Goal: Task Accomplishment & Management: Use online tool/utility

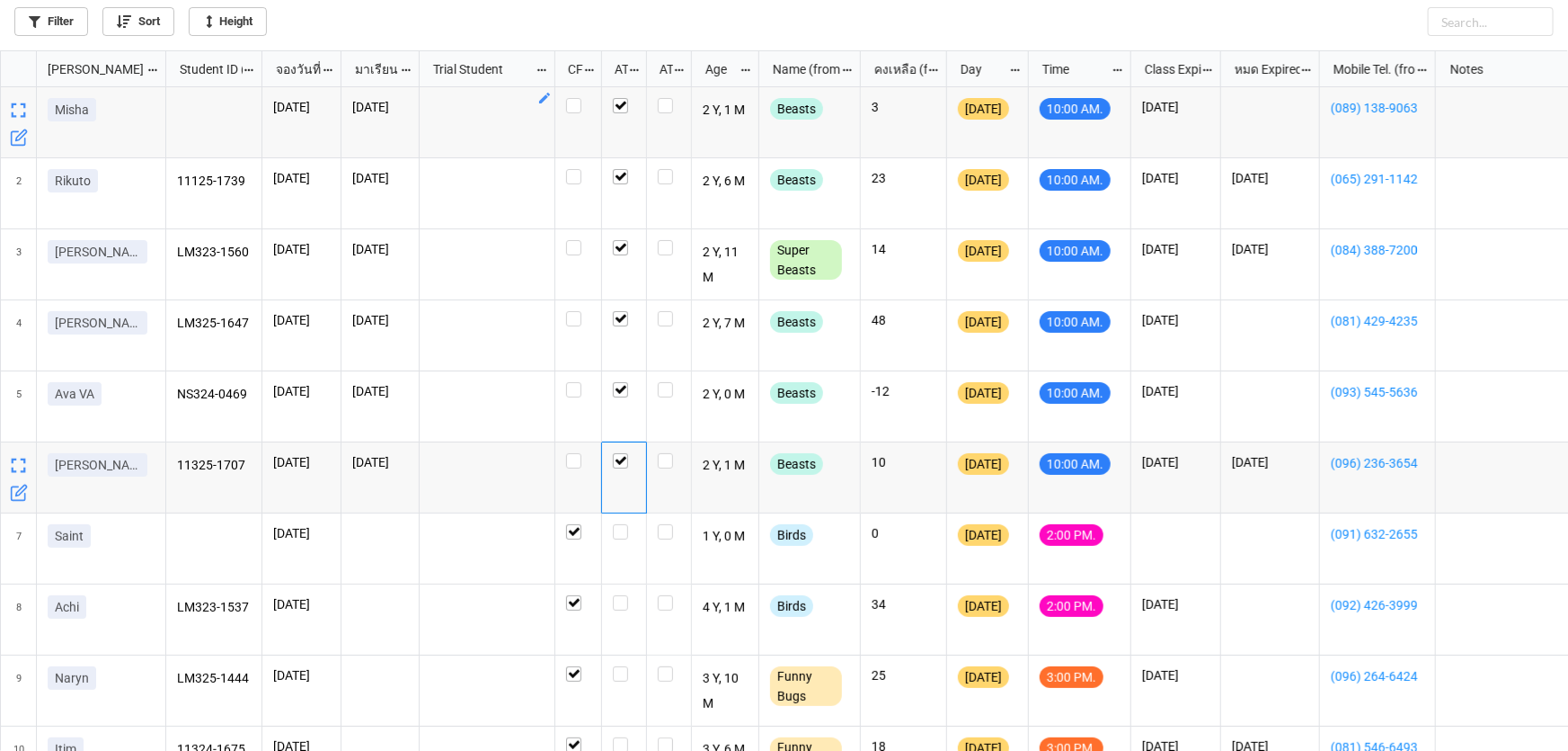
scroll to position [691, 1557]
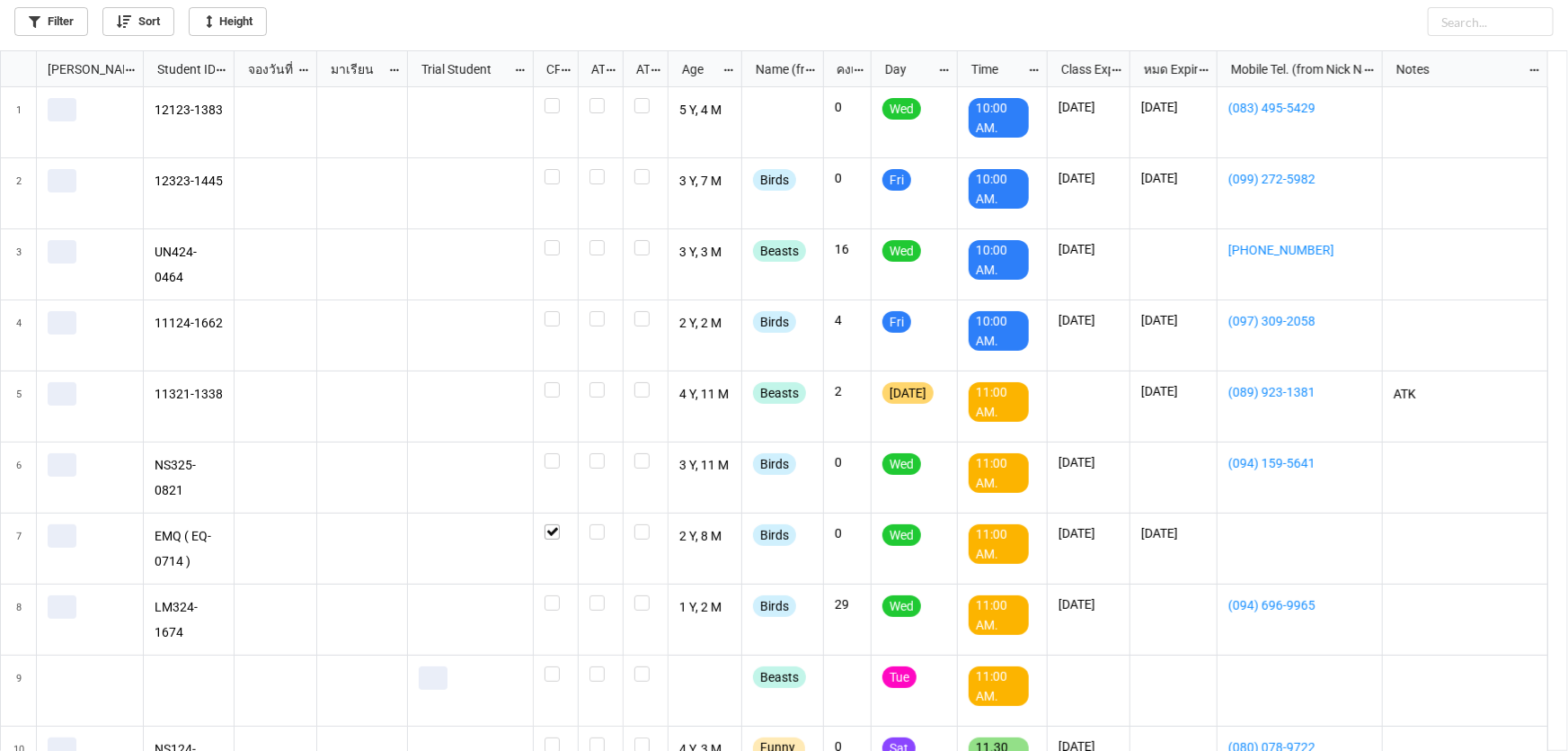
scroll to position [691, 1557]
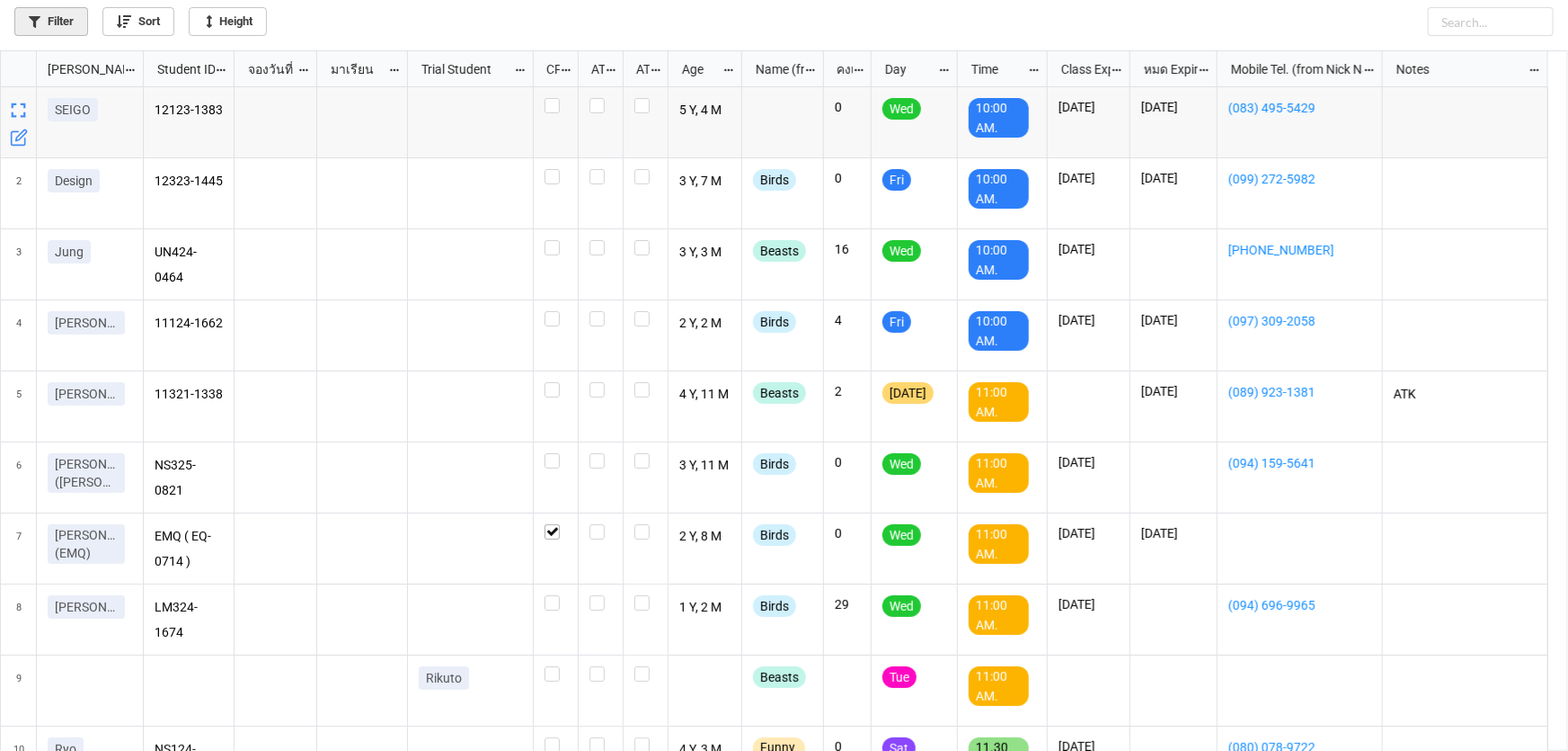
click at [73, 18] on link "Filter" at bounding box center [51, 22] width 74 height 29
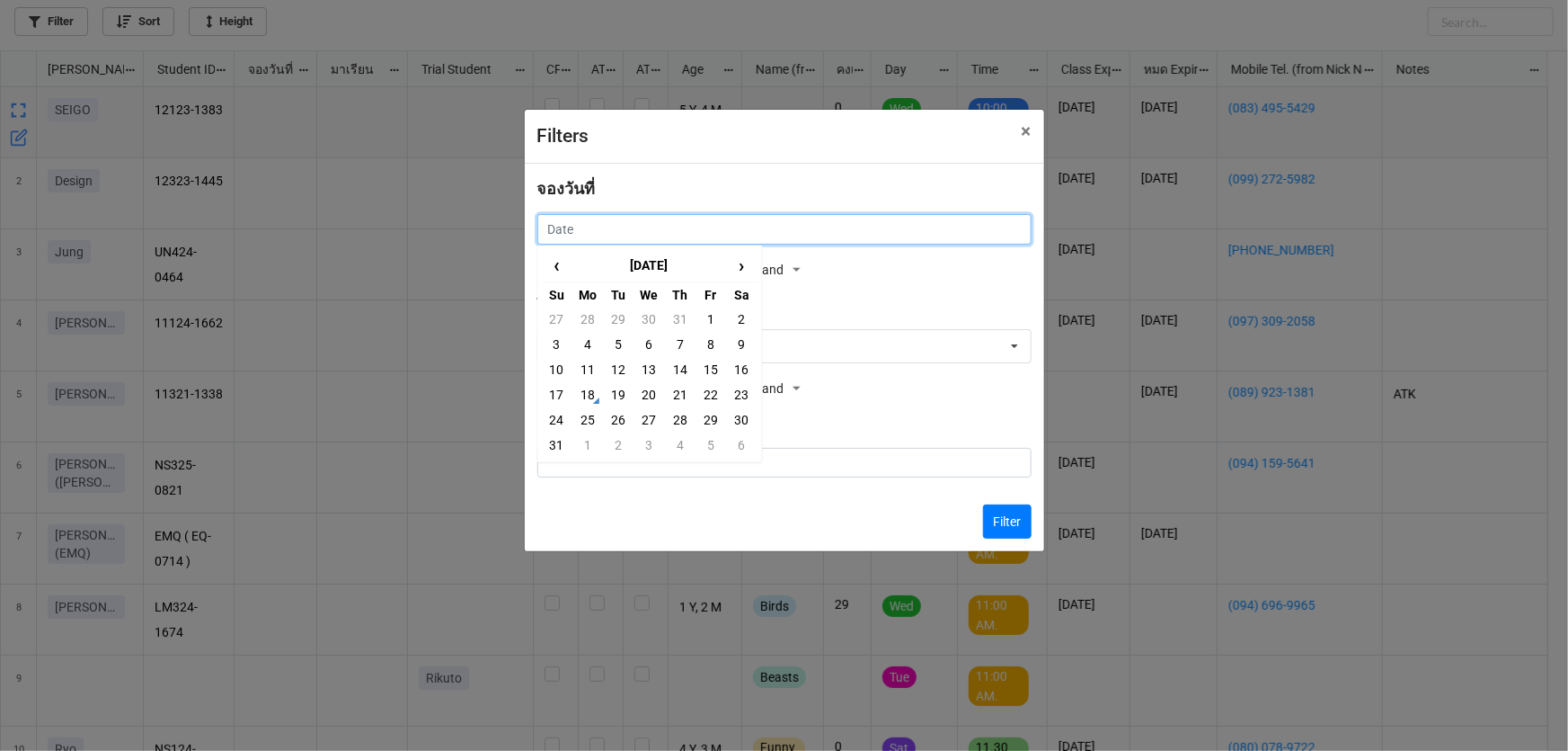
click at [633, 231] on input "text" at bounding box center [784, 230] width 494 height 31
click at [742, 371] on td "16" at bounding box center [741, 369] width 31 height 25
type input "16/8/2025"
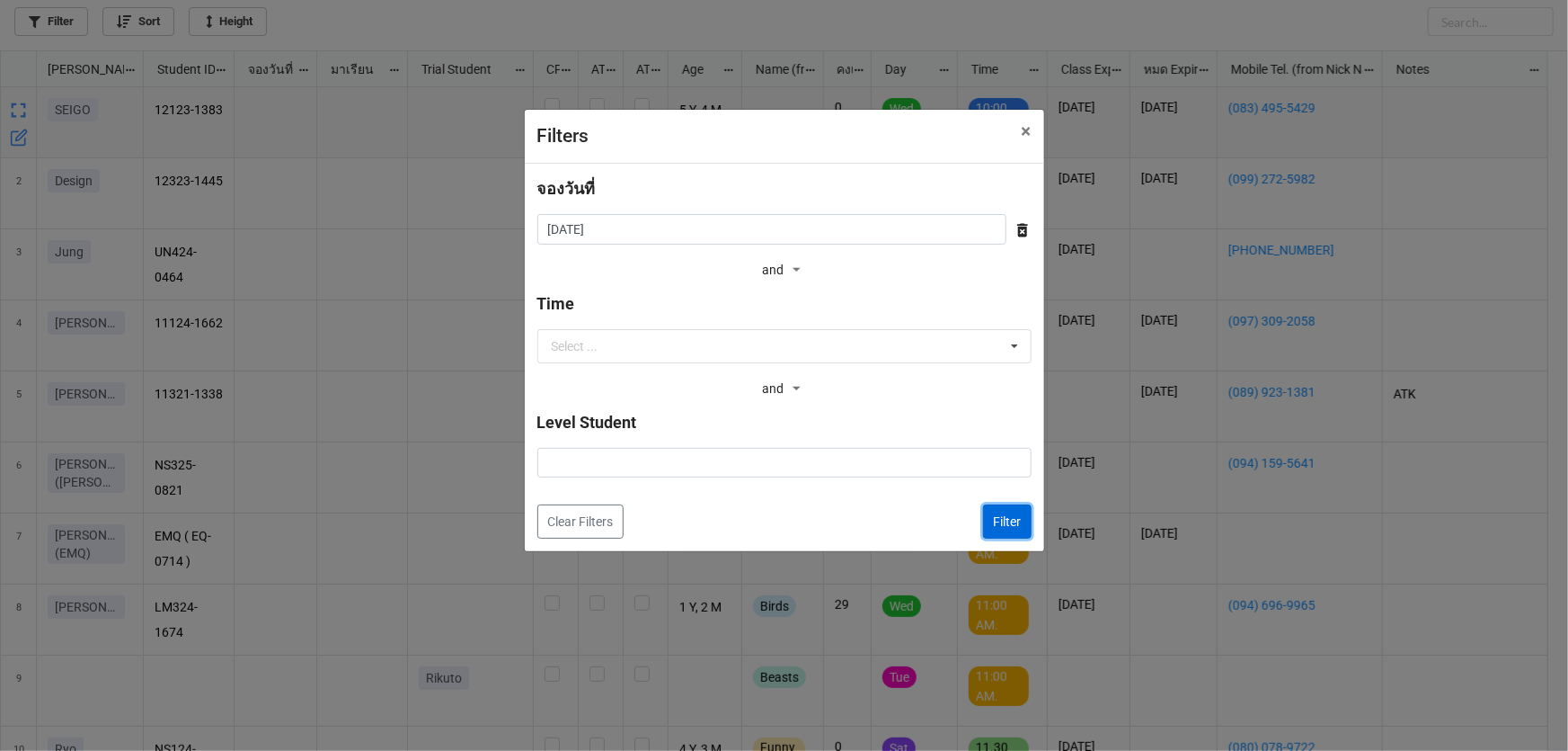
drag, startPoint x: 1006, startPoint y: 521, endPoint x: 921, endPoint y: 490, distance: 90.5
click at [1006, 520] on button "Filter" at bounding box center [1007, 521] width 49 height 34
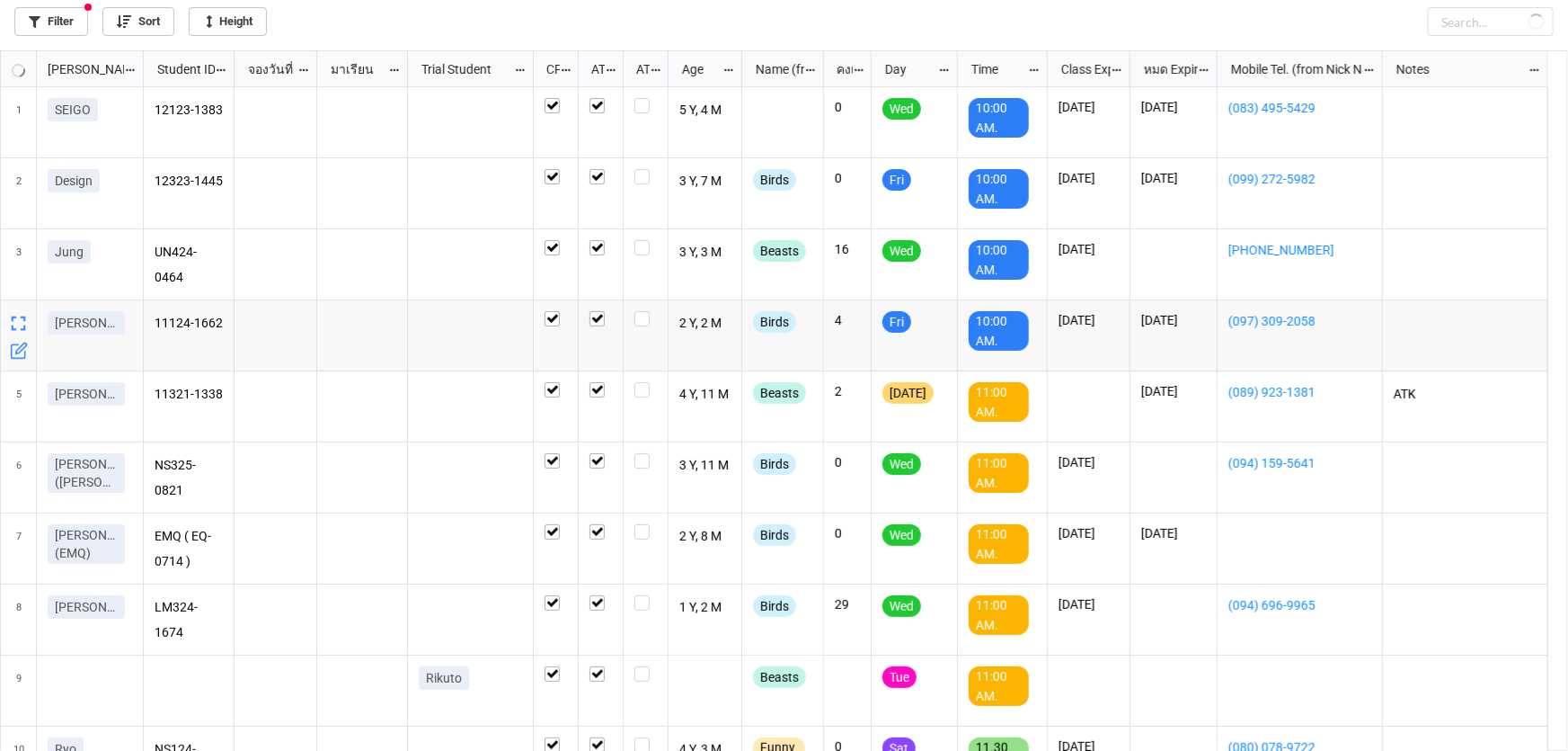
checkbox input "true"
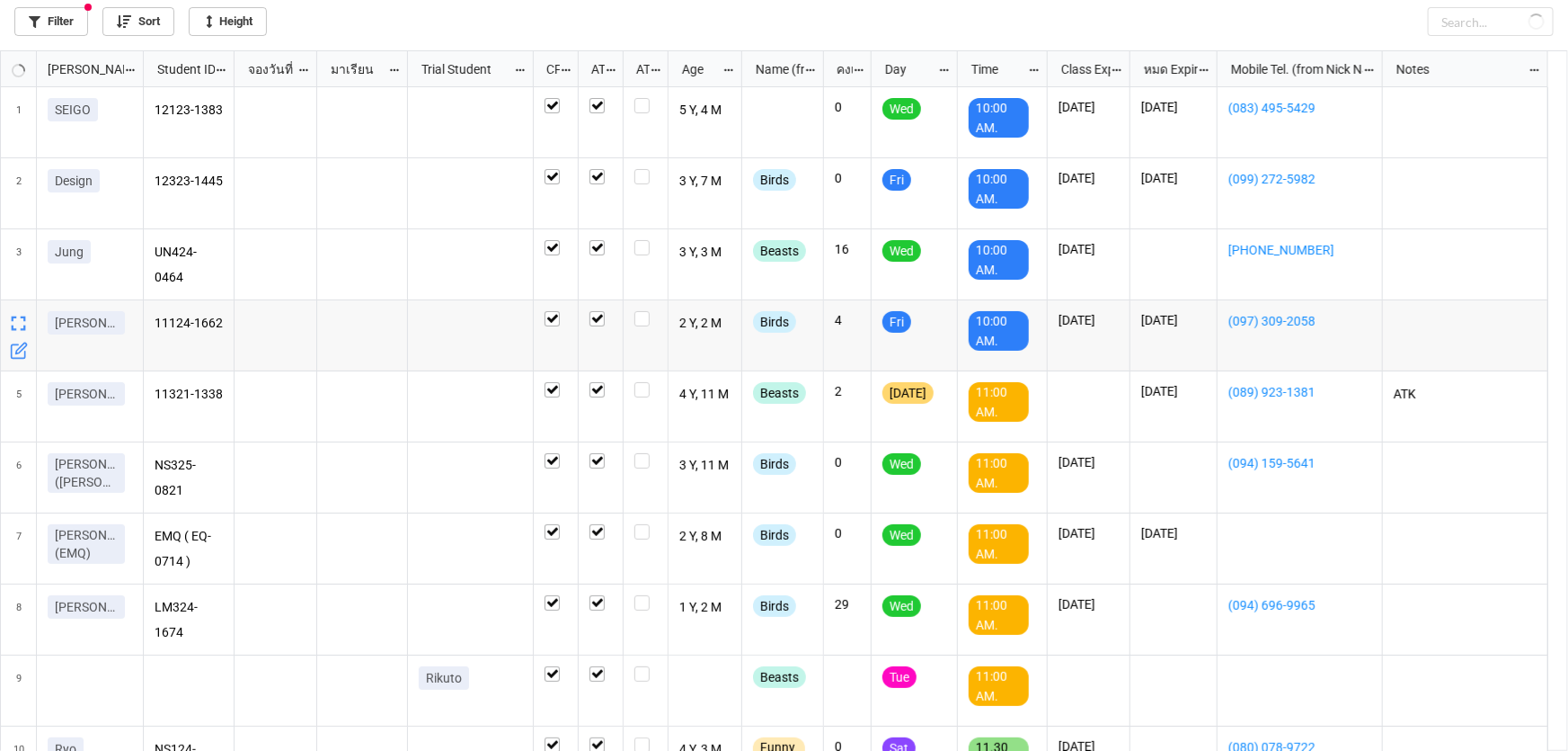
checkbox input "true"
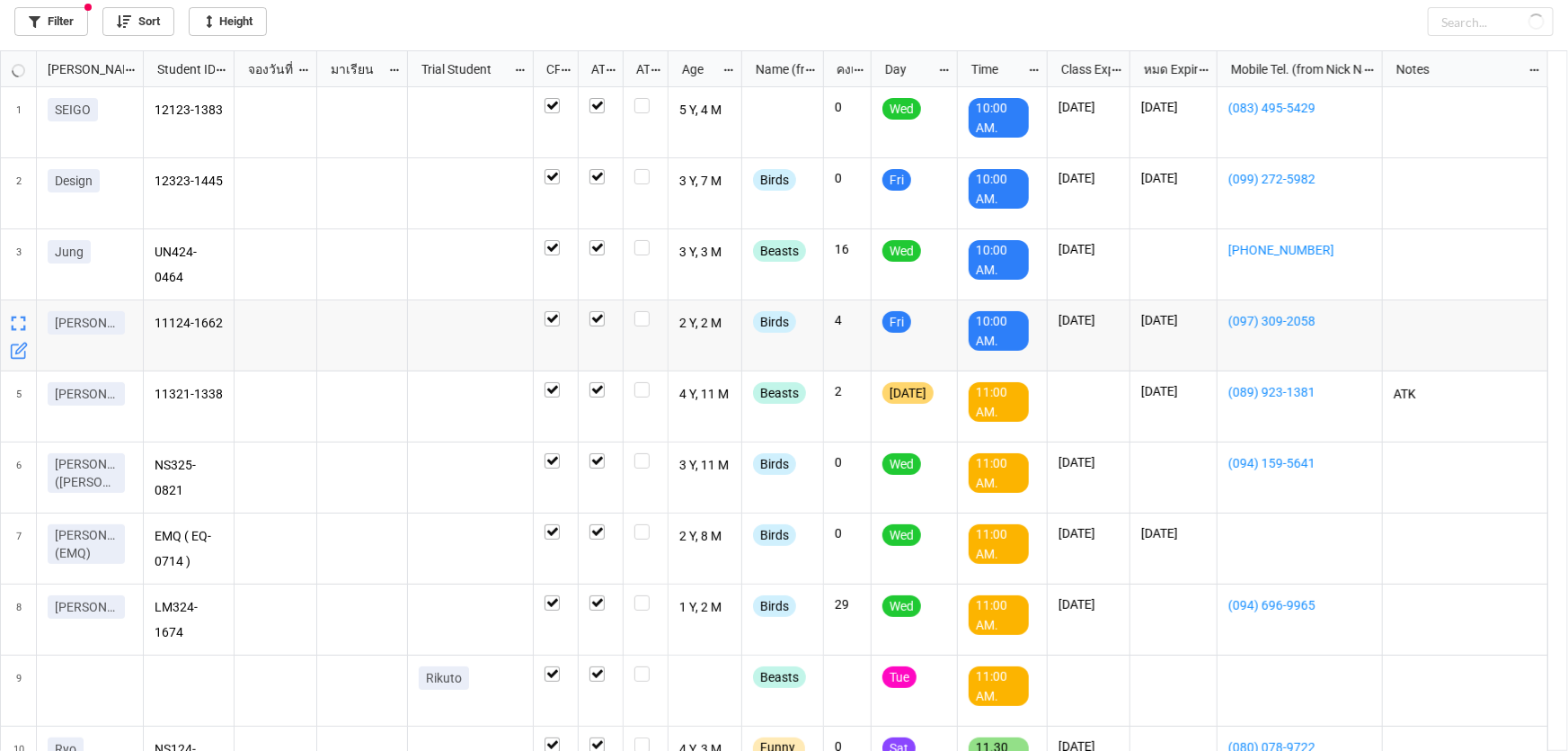
checkbox input "true"
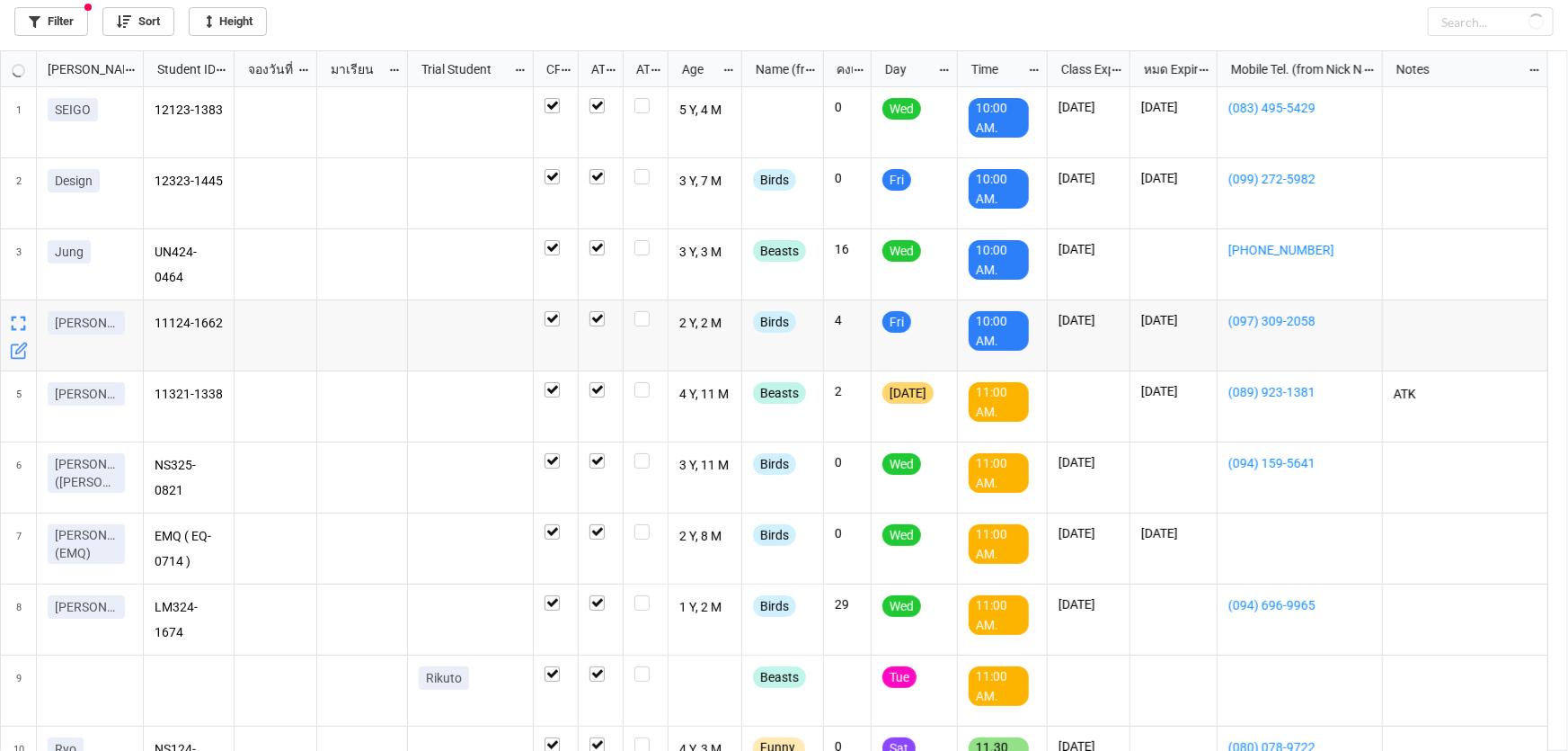
checkbox input "true"
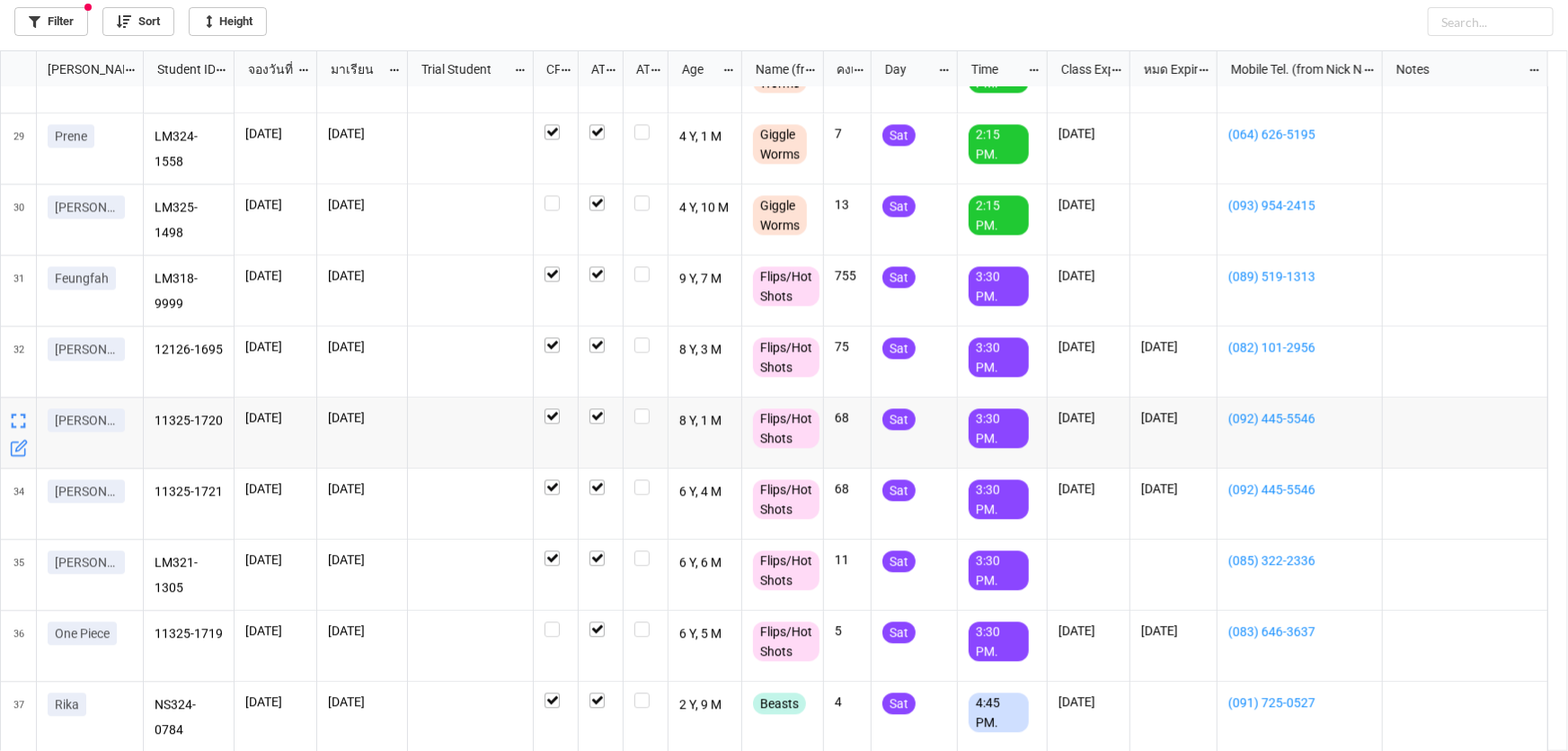
scroll to position [0, 0]
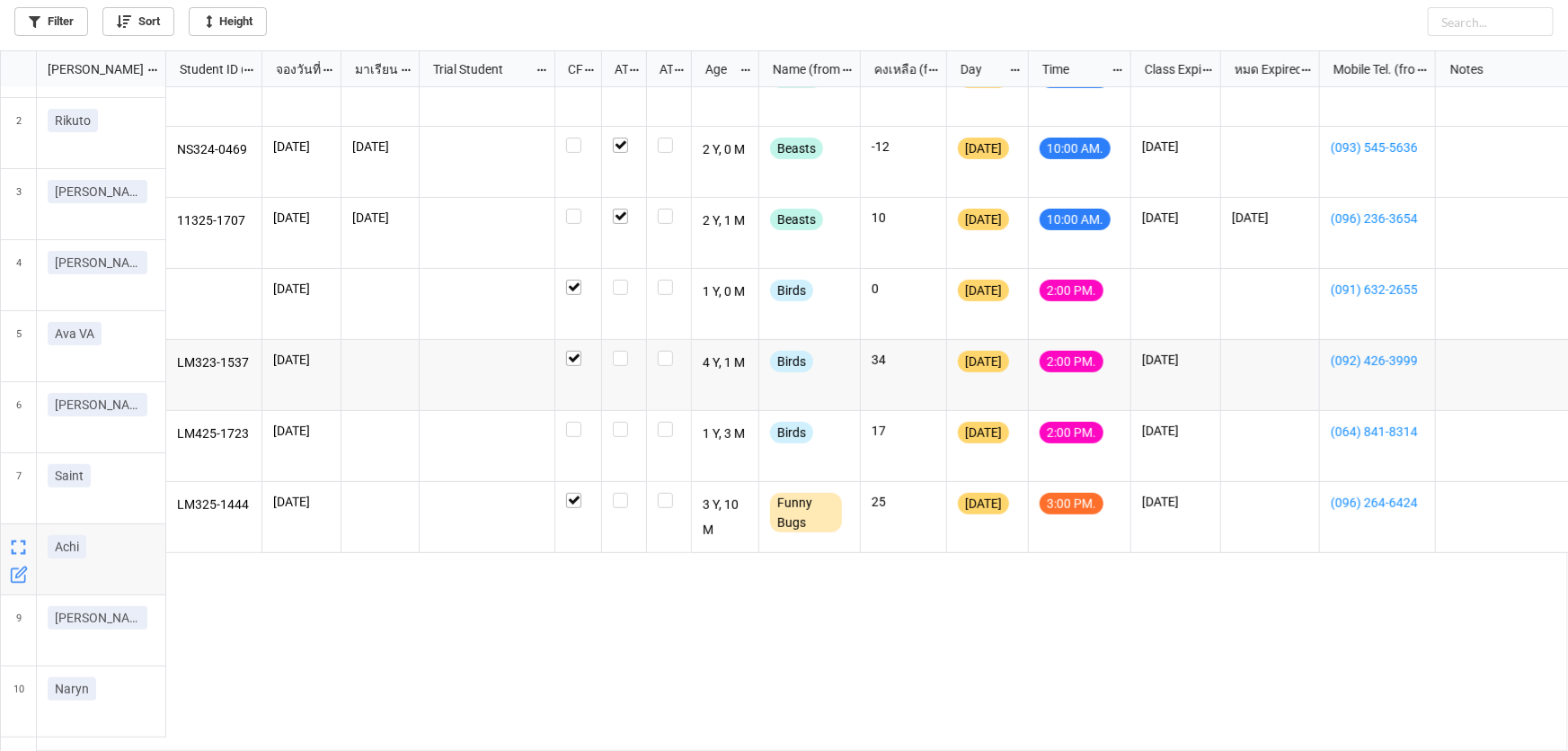
scroll to position [245, 0]
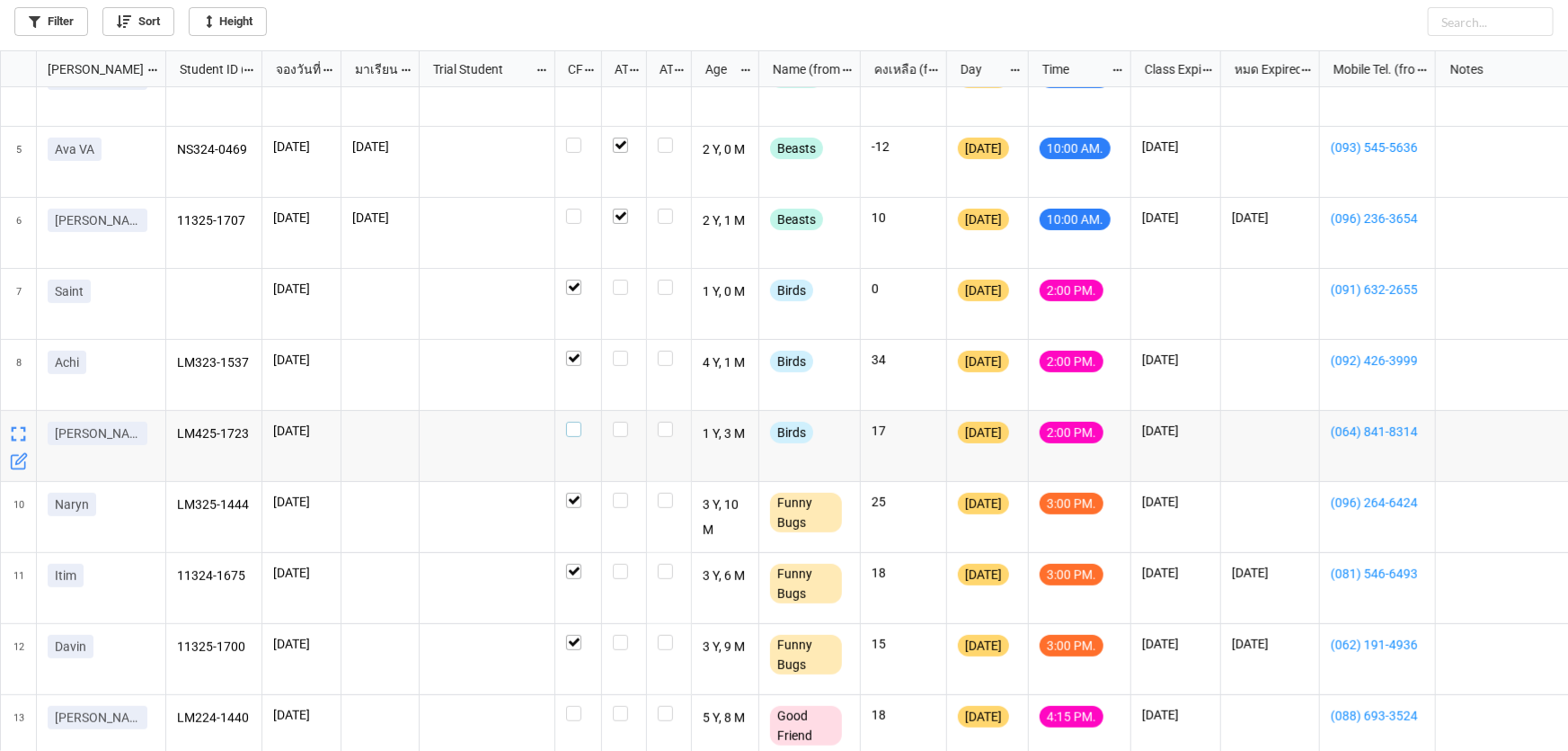
click at [570, 422] on label "grid" at bounding box center [577, 422] width 24 height 0
click at [617, 422] on label "grid" at bounding box center [623, 422] width 22 height 0
click at [619, 350] on label "grid" at bounding box center [623, 350] width 22 height 0
click at [18, 311] on icon "grid" at bounding box center [18, 319] width 18 height 18
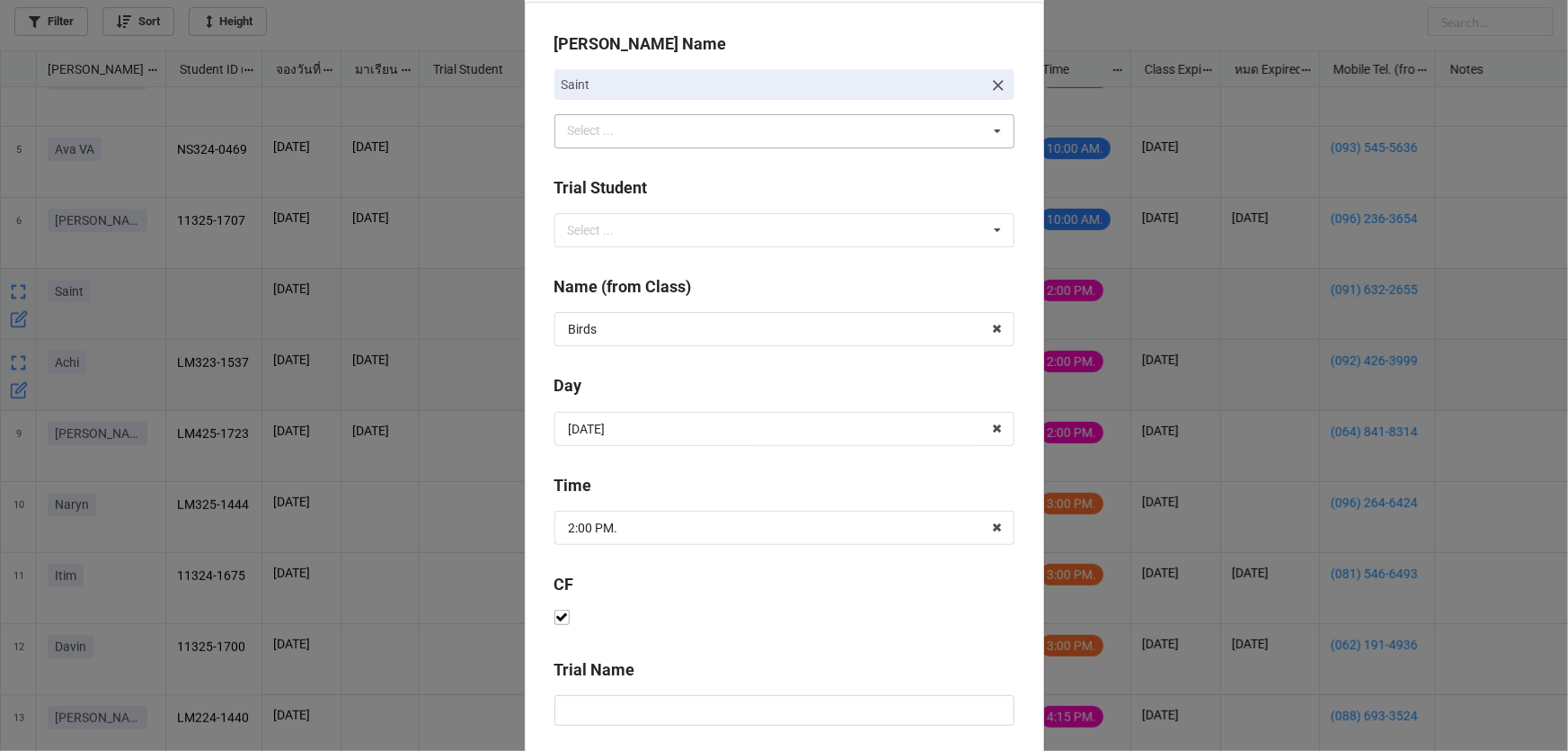
scroll to position [0, 0]
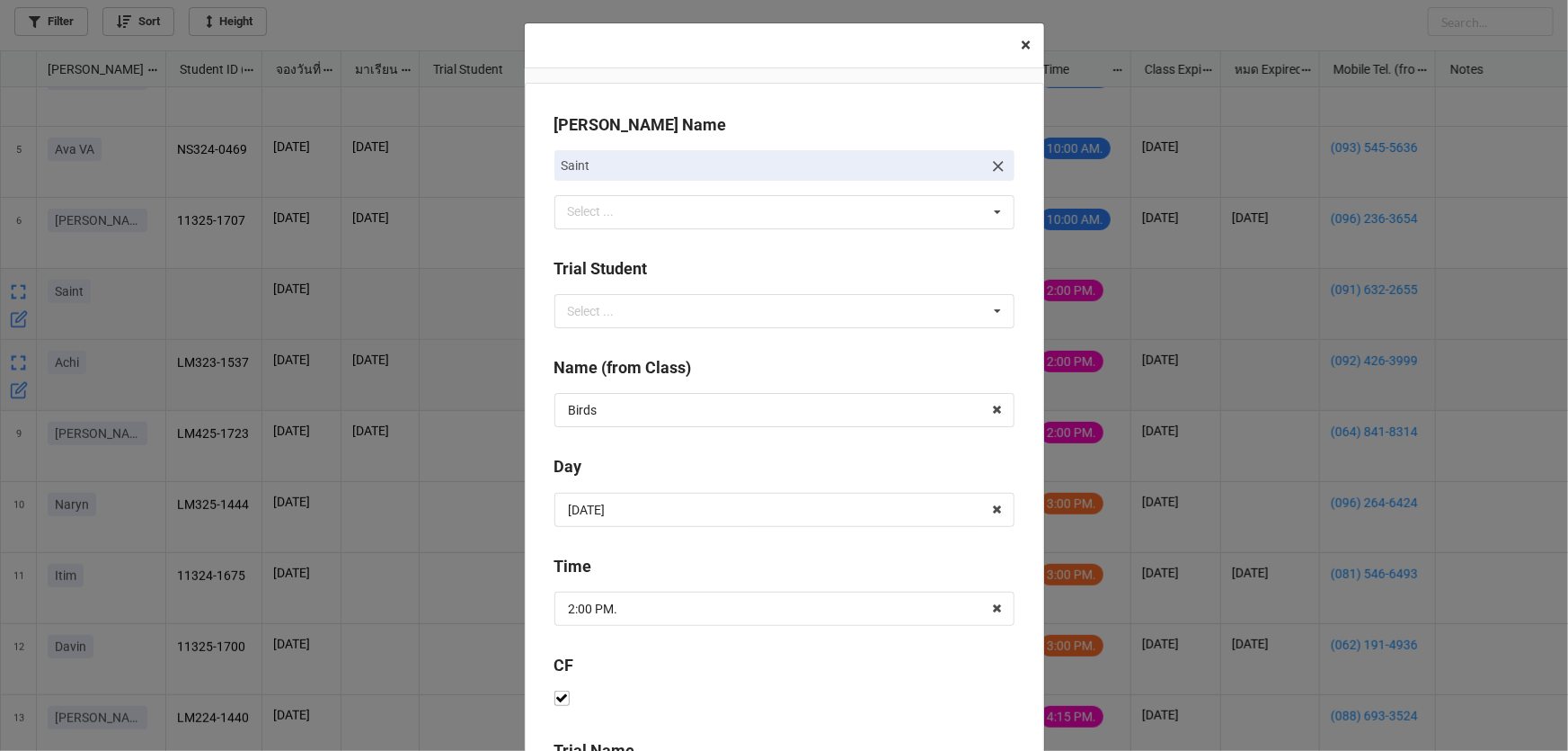
click at [1021, 45] on span "×" at bounding box center [1026, 45] width 10 height 22
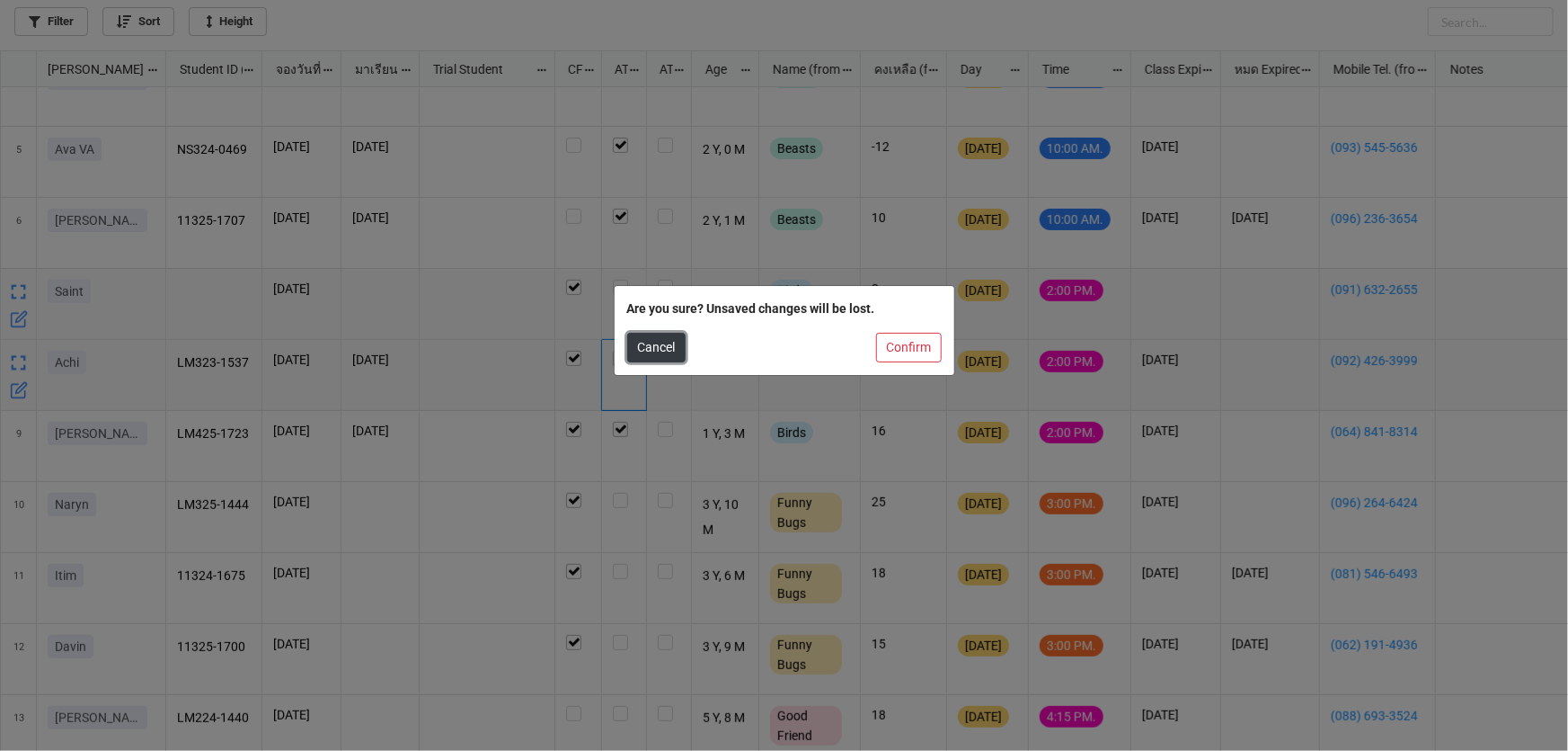
click at [667, 350] on button "Cancel" at bounding box center [656, 348] width 58 height 31
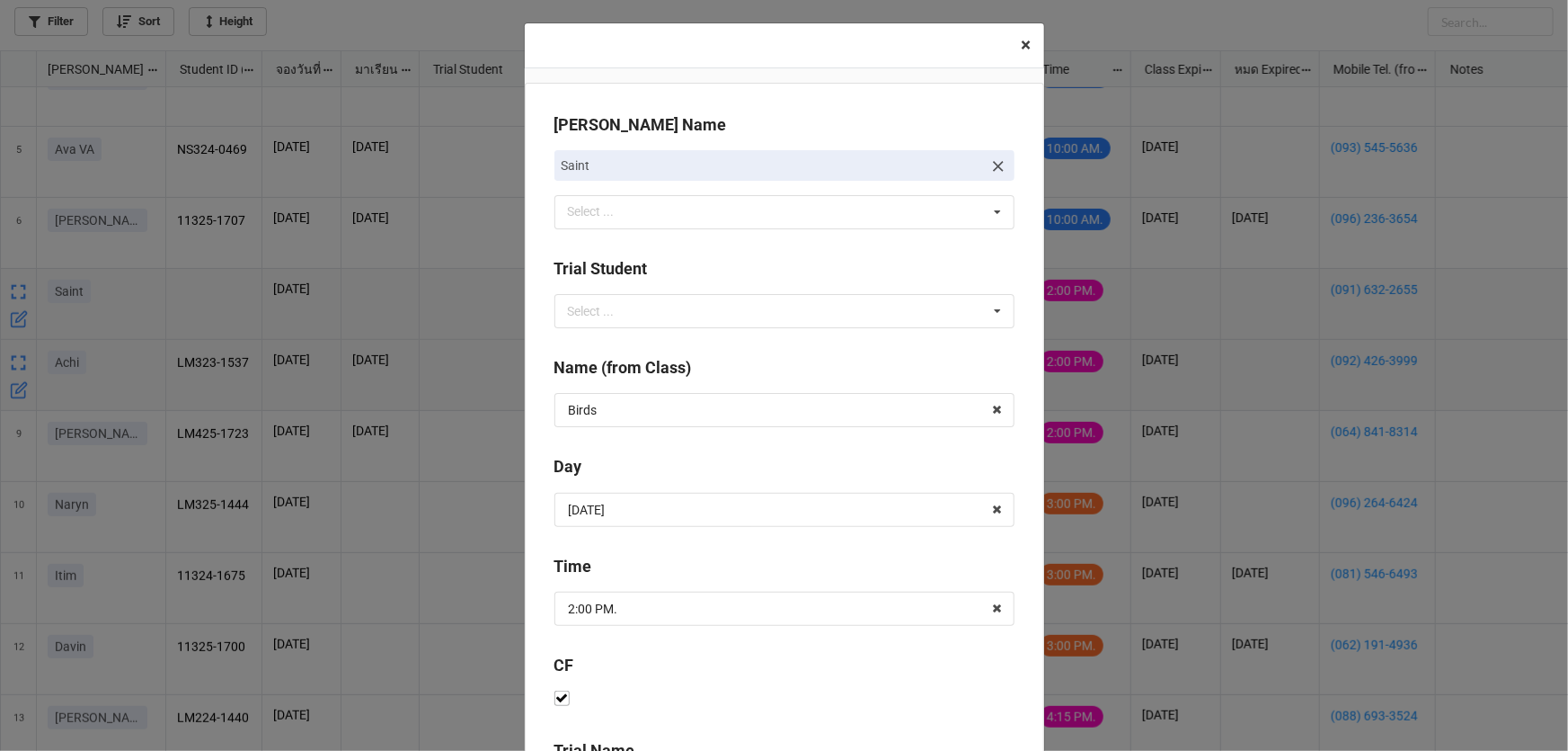
click at [1021, 45] on span "×" at bounding box center [1026, 45] width 10 height 22
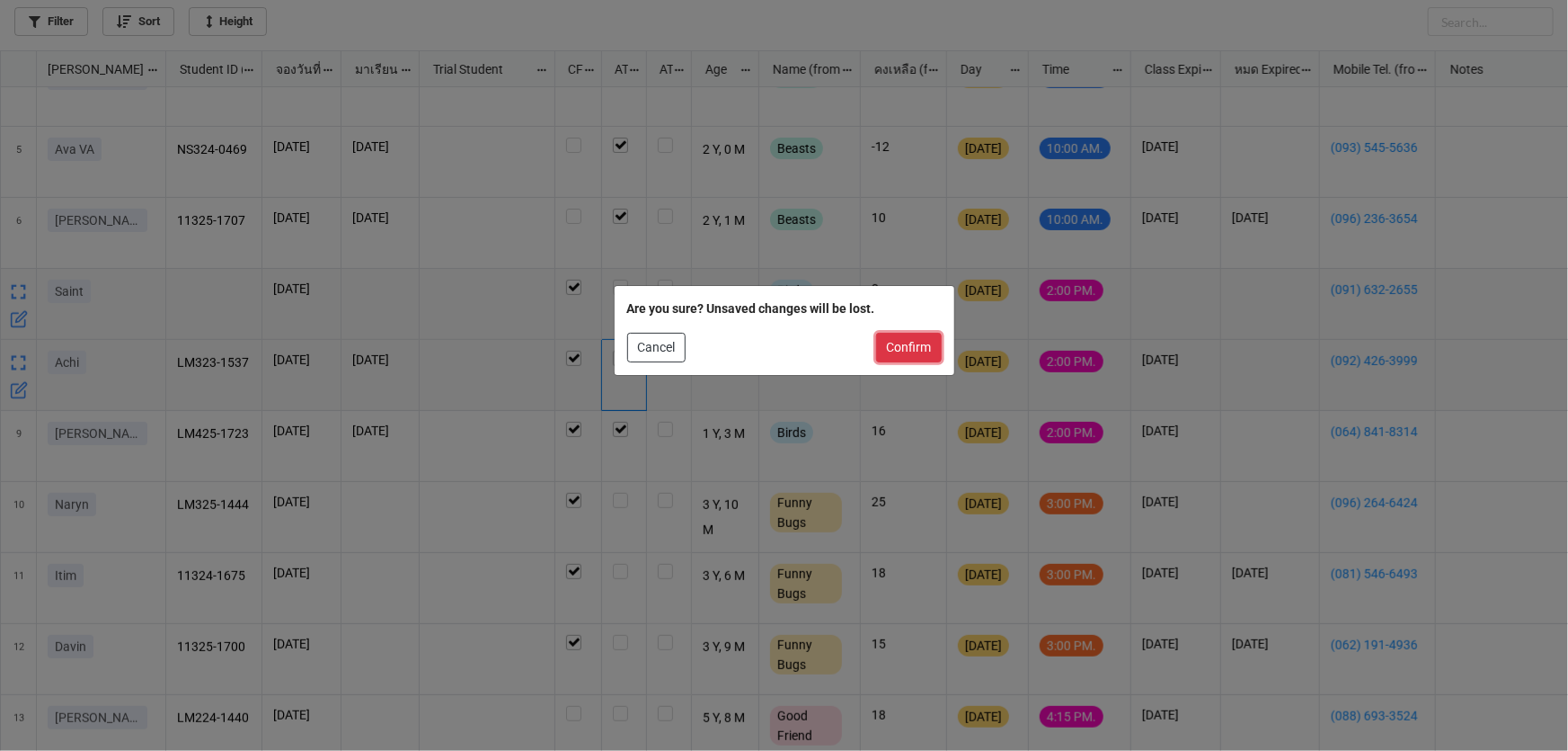
click at [915, 347] on button "Confirm" at bounding box center [908, 348] width 66 height 31
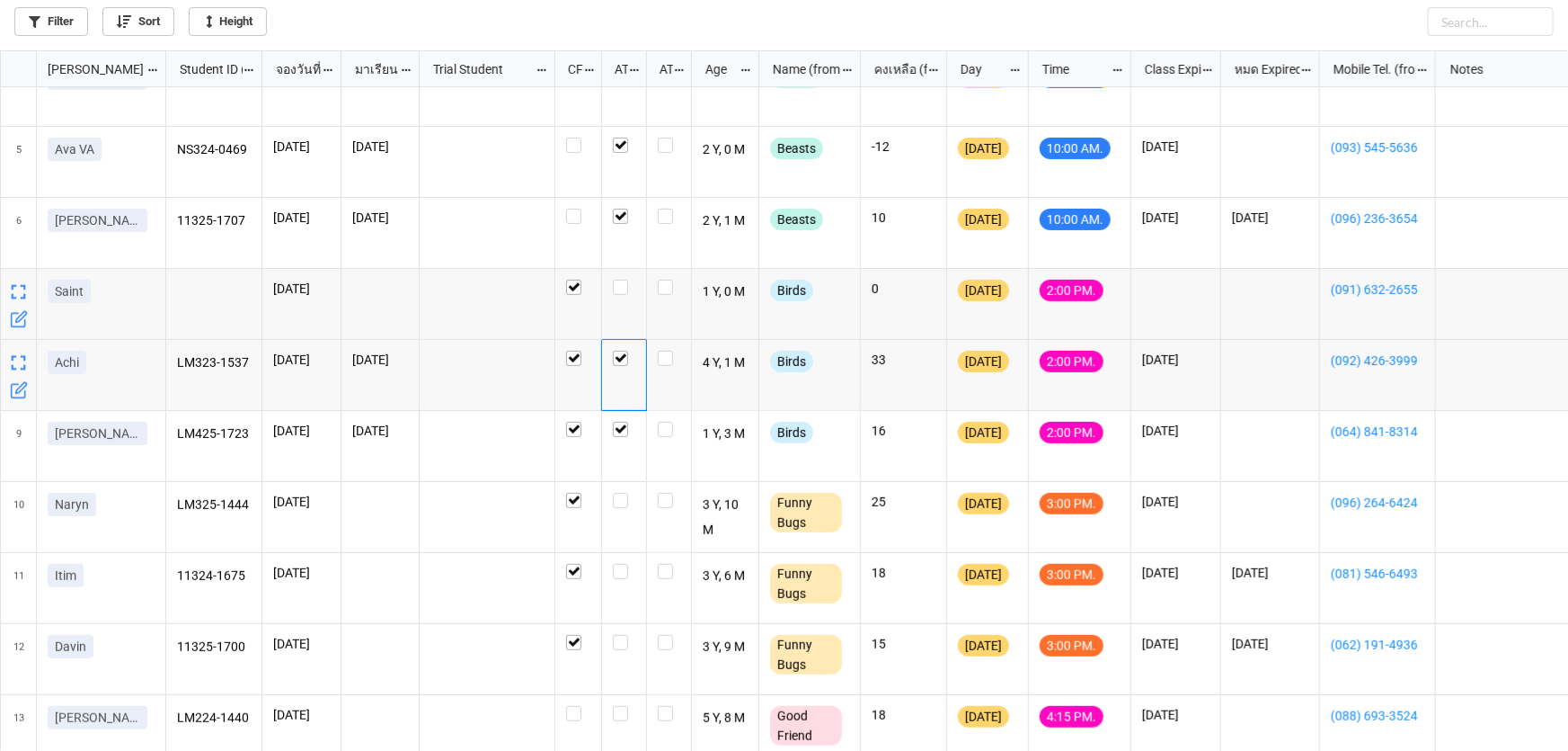
click at [1230, 305] on div "grid" at bounding box center [1270, 304] width 98 height 71
checkbox input "false"
checkbox input "true"
